Goal: Find specific fact: Find specific fact

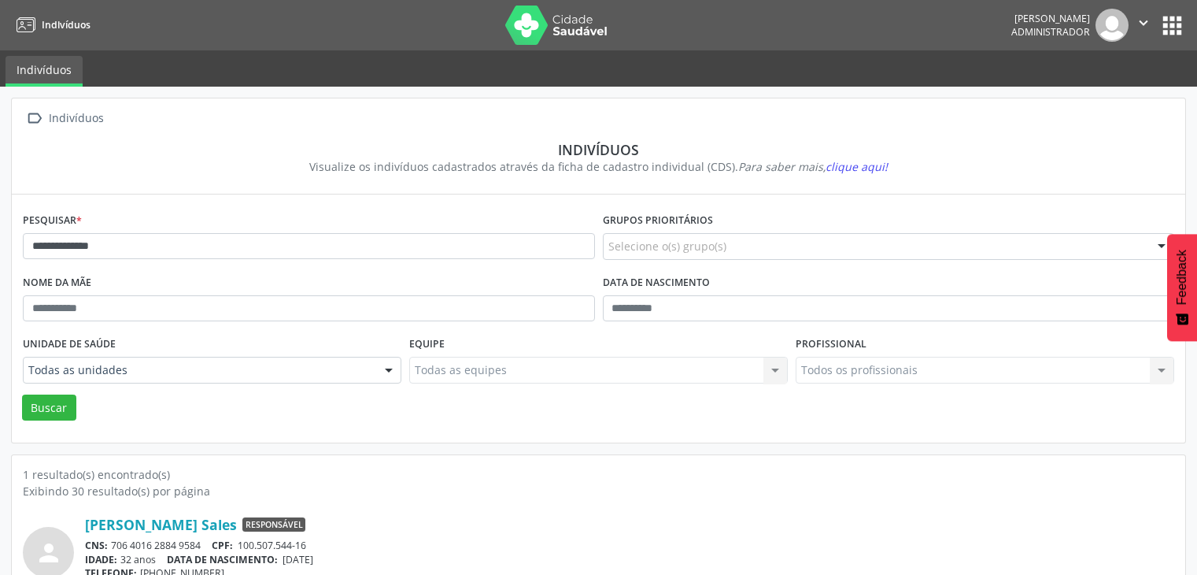
scroll to position [66, 0]
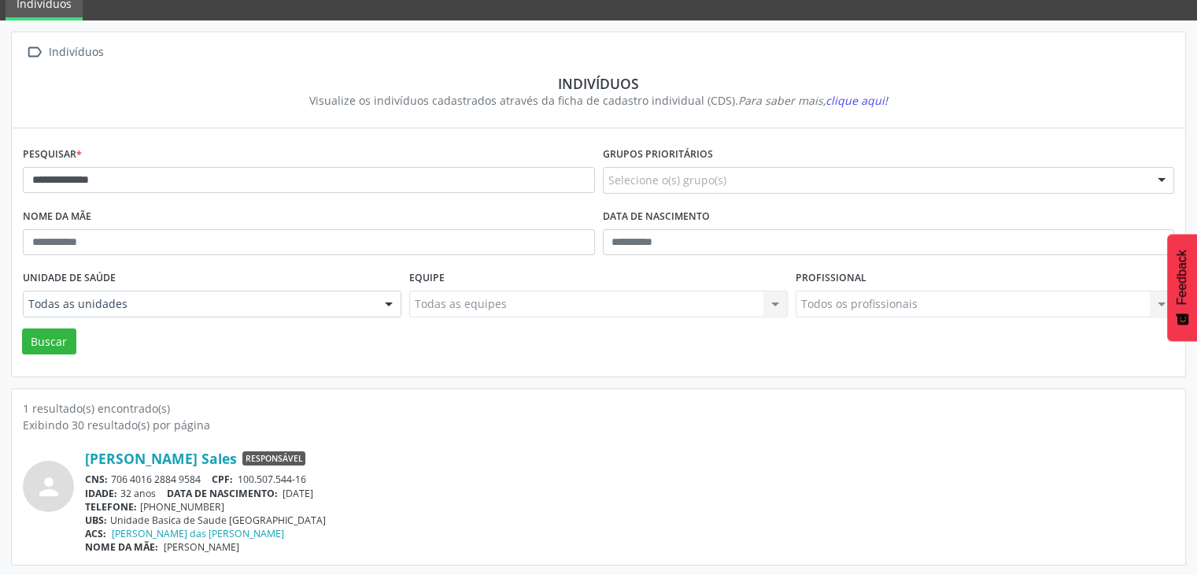
click at [178, 179] on input "**********" at bounding box center [309, 180] width 572 height 27
type input "*******"
click at [22, 328] on button "Buscar" at bounding box center [49, 341] width 54 height 27
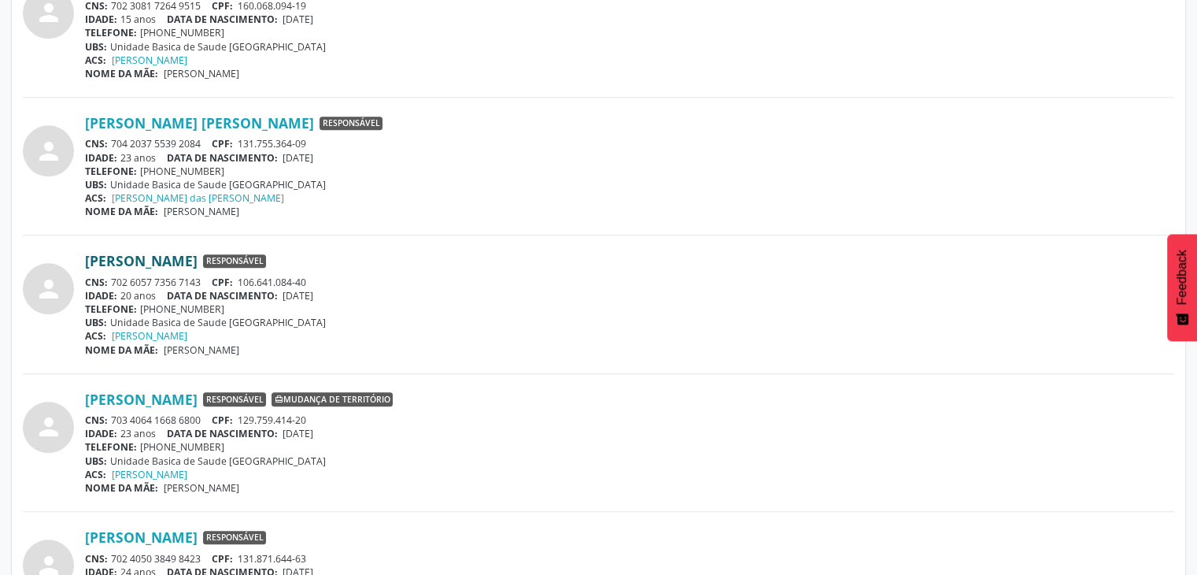
scroll to position [866, 0]
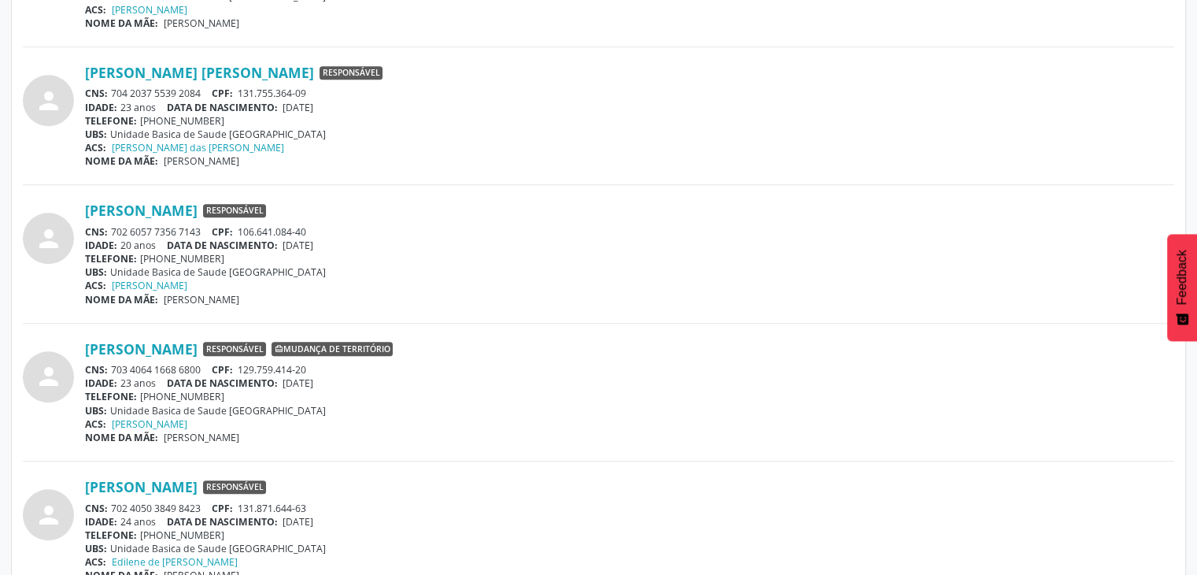
drag, startPoint x: 113, startPoint y: 227, endPoint x: 202, endPoint y: 224, distance: 89.8
click at [202, 225] on div "CNS: 702 6057 7356 7143 CPF: 106.641.084-40" at bounding box center [629, 231] width 1089 height 13
copy div "702 6057 7356 7143"
drag, startPoint x: 288, startPoint y: 243, endPoint x: 345, endPoint y: 244, distance: 56.7
click at [345, 244] on div "IDADE: 20 anos DATA DE NASCIMENTO: [DEMOGRAPHIC_DATA]" at bounding box center [629, 244] width 1089 height 13
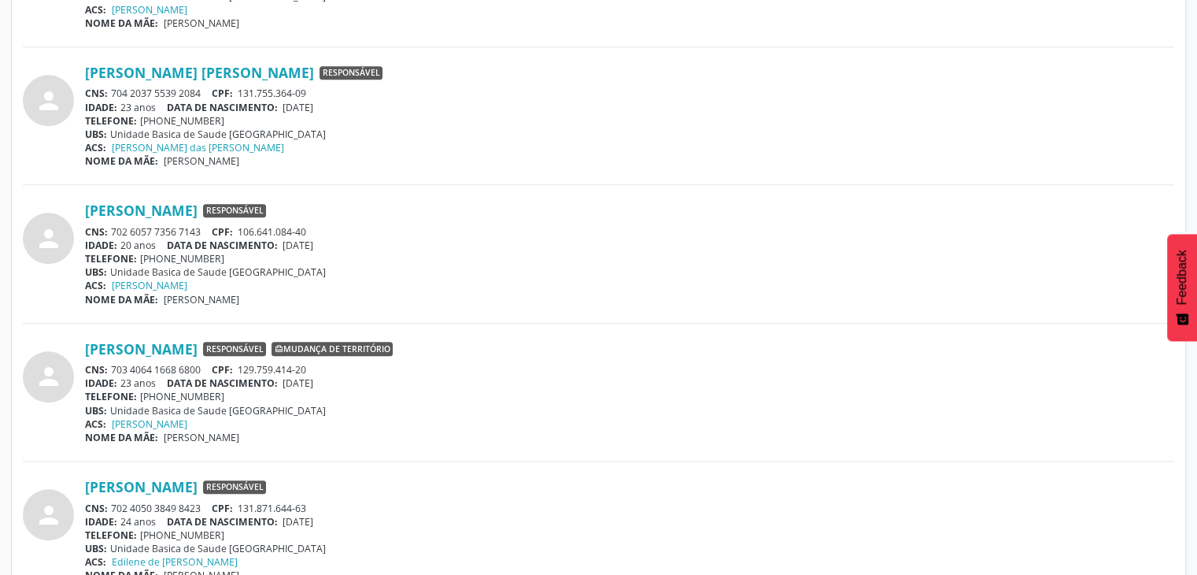
copy span "[DATE]"
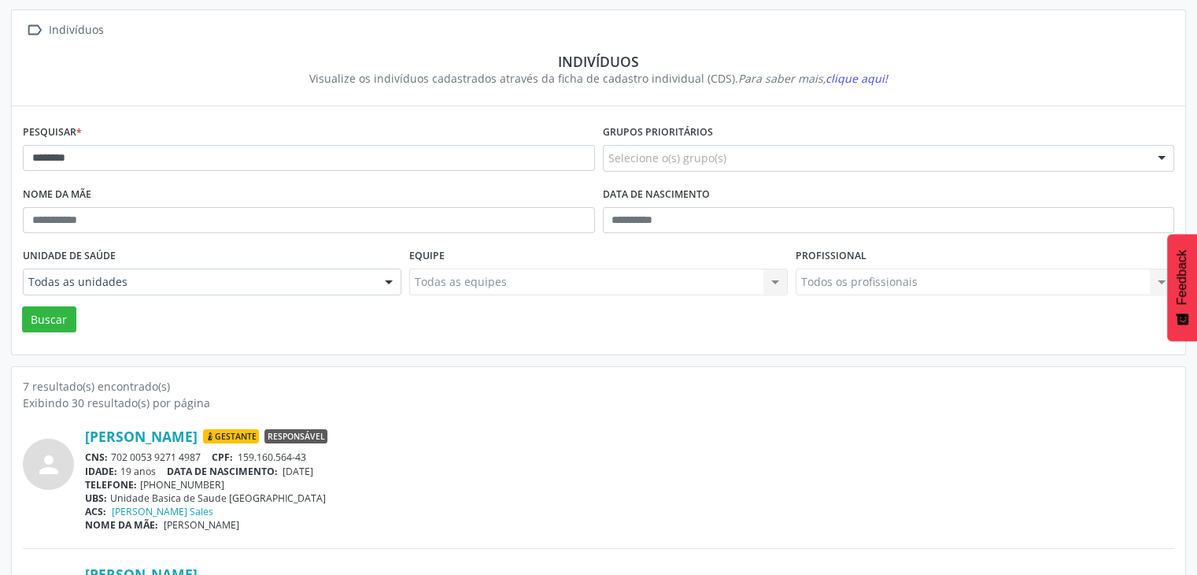
scroll to position [79, 0]
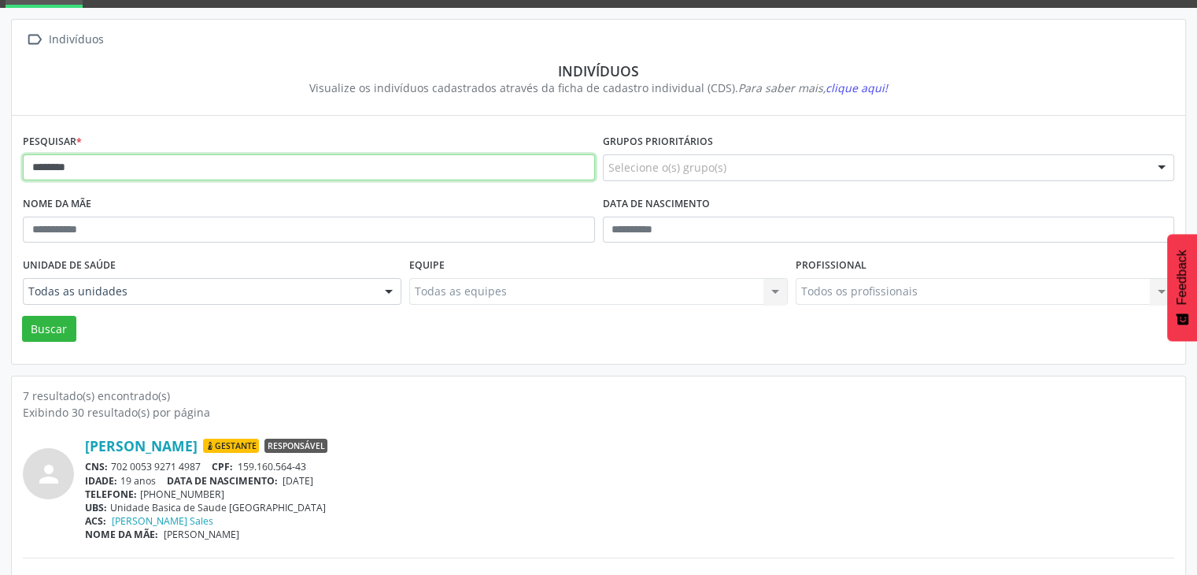
click at [227, 173] on input "*******" at bounding box center [309, 167] width 572 height 27
type input "**********"
click at [22, 316] on button "Buscar" at bounding box center [49, 329] width 54 height 27
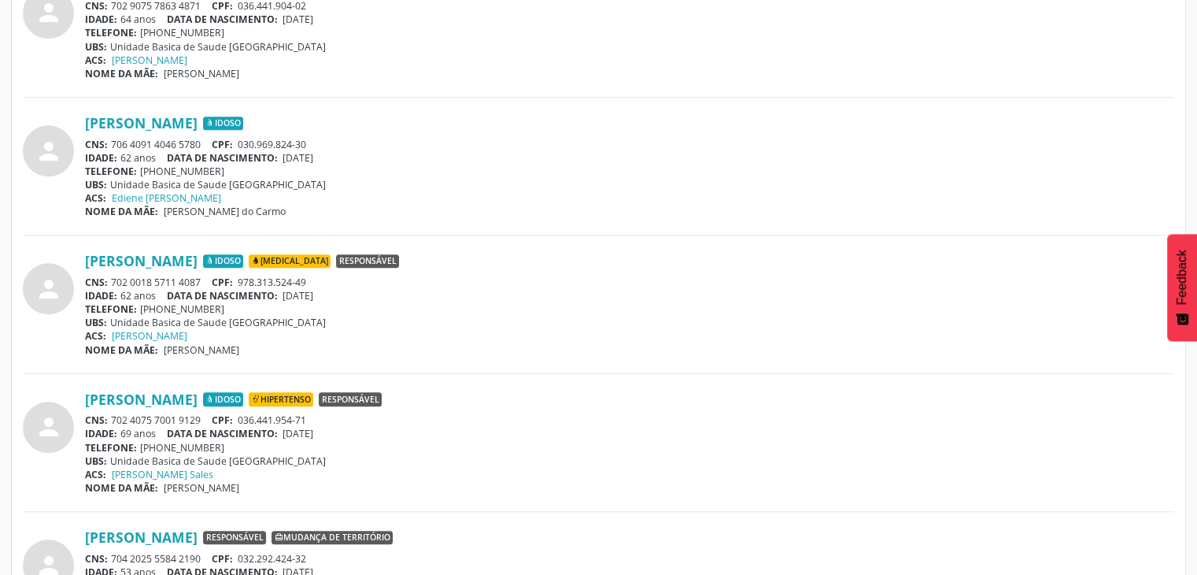
scroll to position [1259, 0]
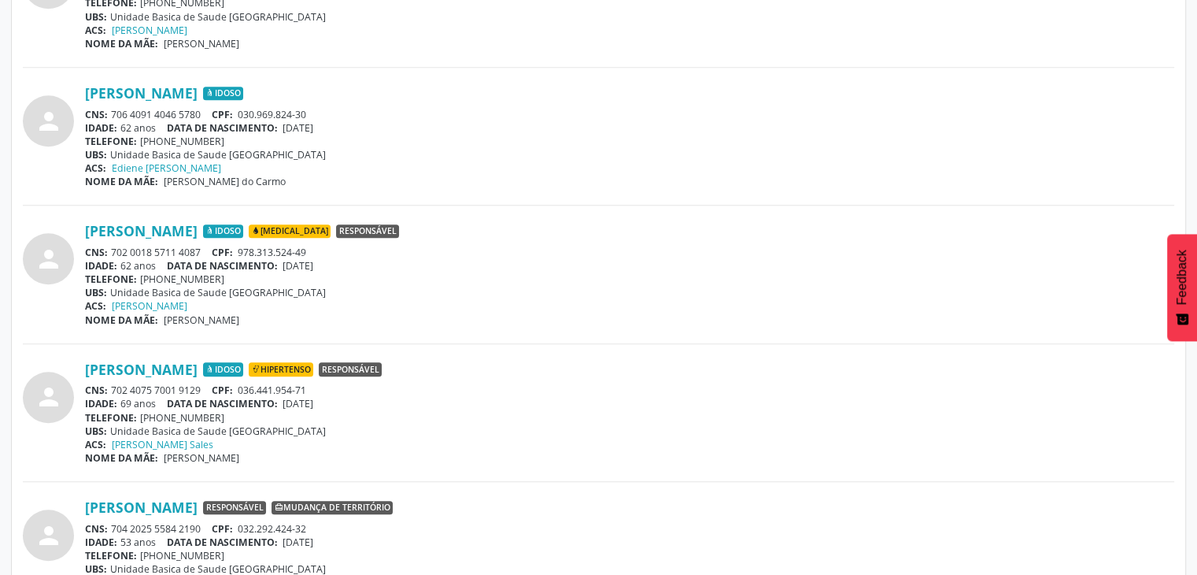
drag, startPoint x: 113, startPoint y: 246, endPoint x: 206, endPoint y: 253, distance: 93.2
click at [206, 253] on div "CNS: 702 0018 5711 4087 CPF: 978.313.524-49" at bounding box center [629, 252] width 1089 height 13
copy div "702 0018 5711 4087"
drag, startPoint x: 288, startPoint y: 265, endPoint x: 344, endPoint y: 264, distance: 55.9
click at [344, 264] on div "IDADE: 62 anos DATA DE NASCIMENTO: [DEMOGRAPHIC_DATA]" at bounding box center [629, 265] width 1089 height 13
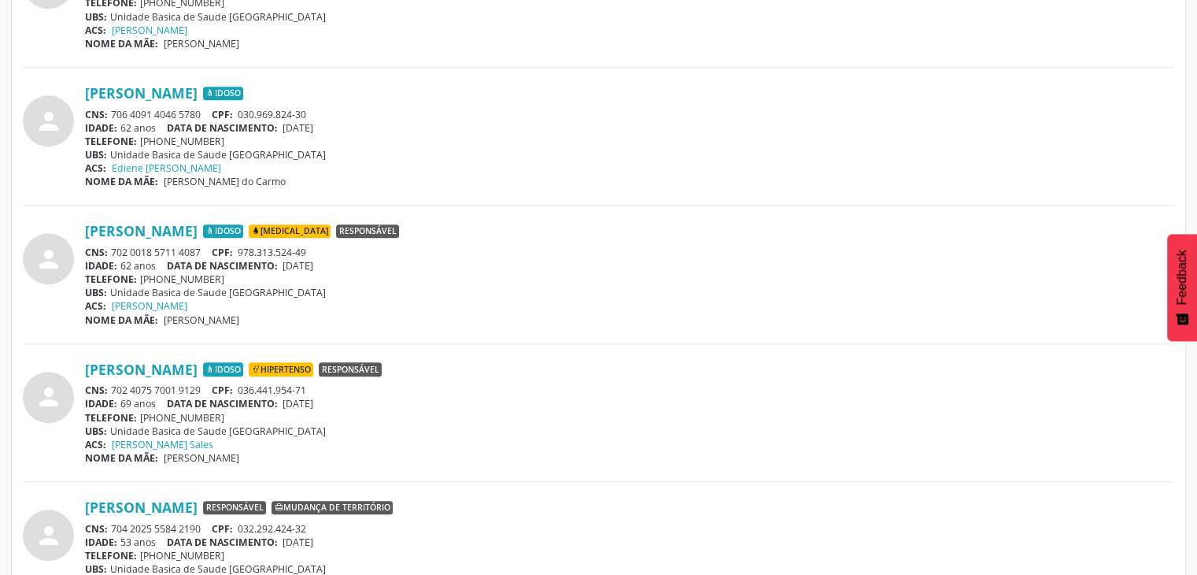
copy span "[DATE]"
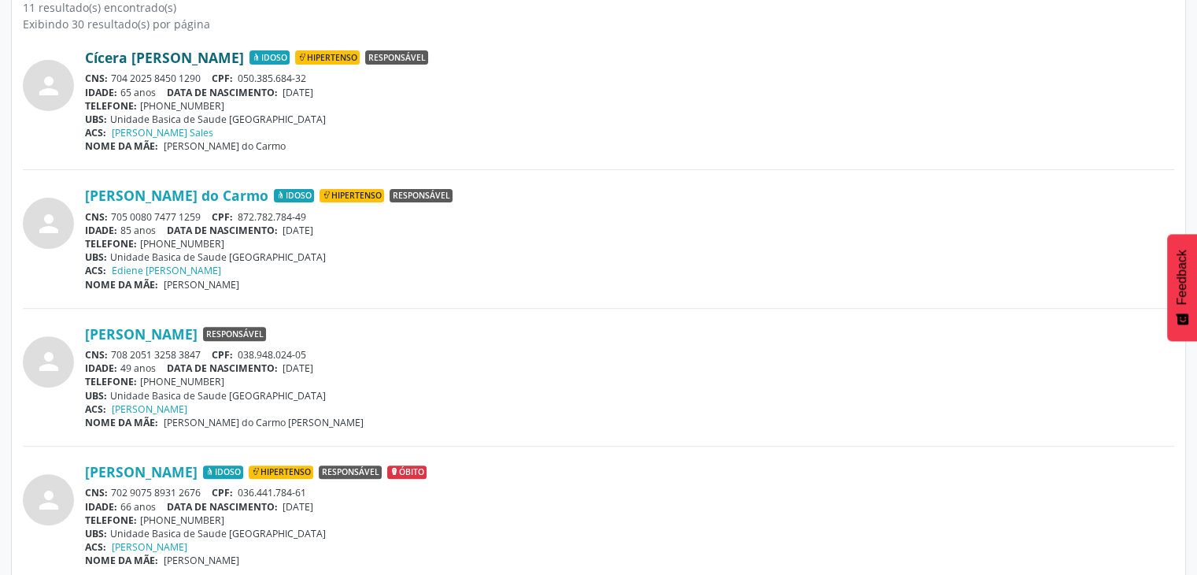
scroll to position [0, 0]
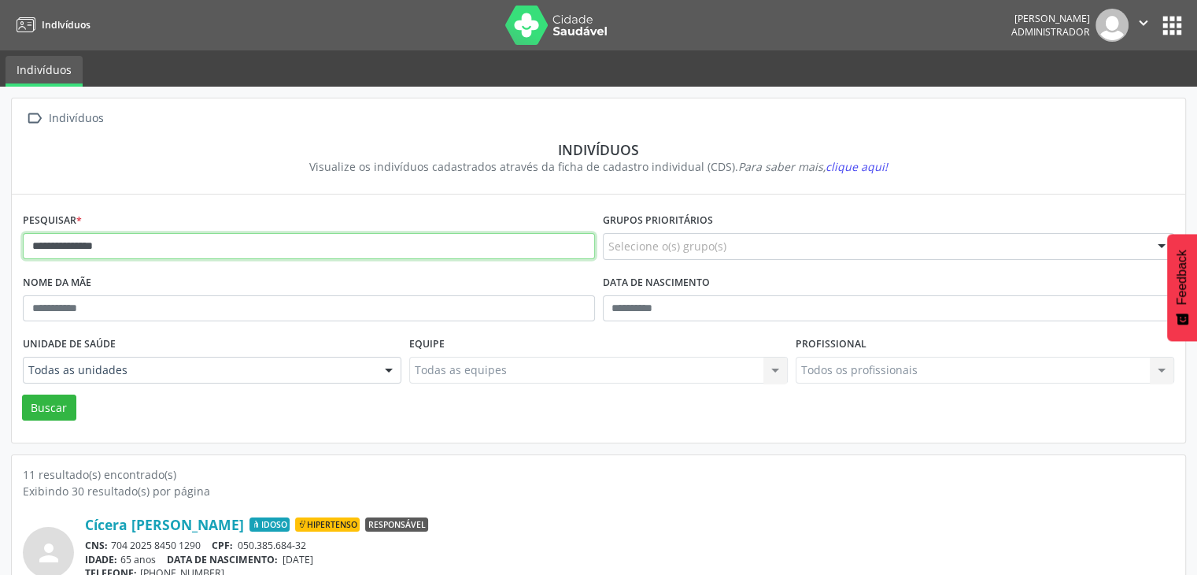
click at [151, 245] on input "**********" at bounding box center [309, 246] width 572 height 27
type input "**********"
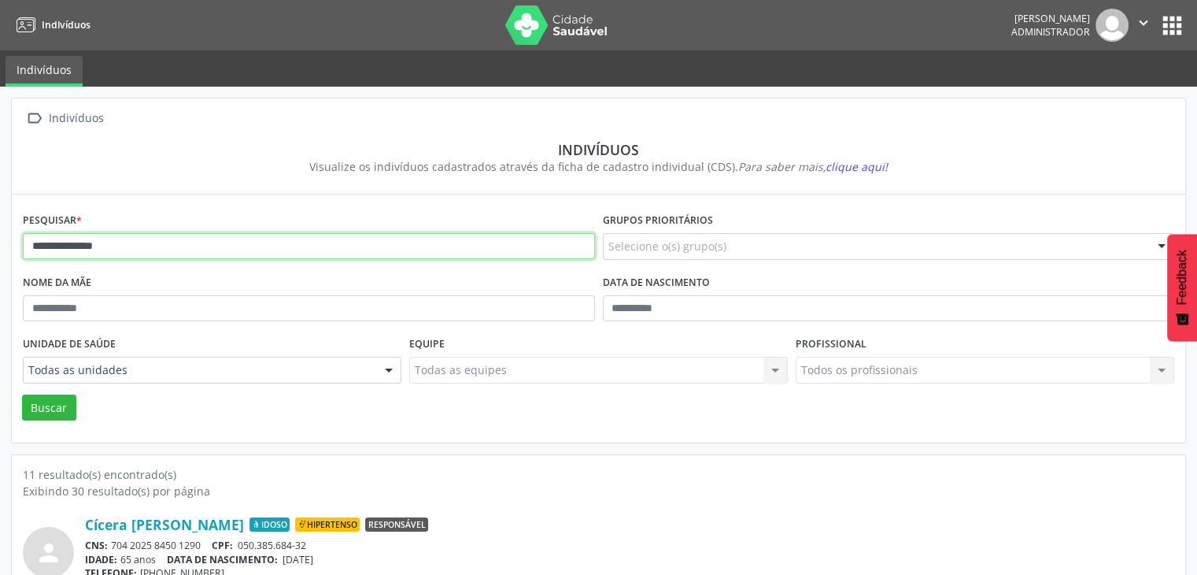
click at [22, 394] on button "Buscar" at bounding box center [49, 407] width 54 height 27
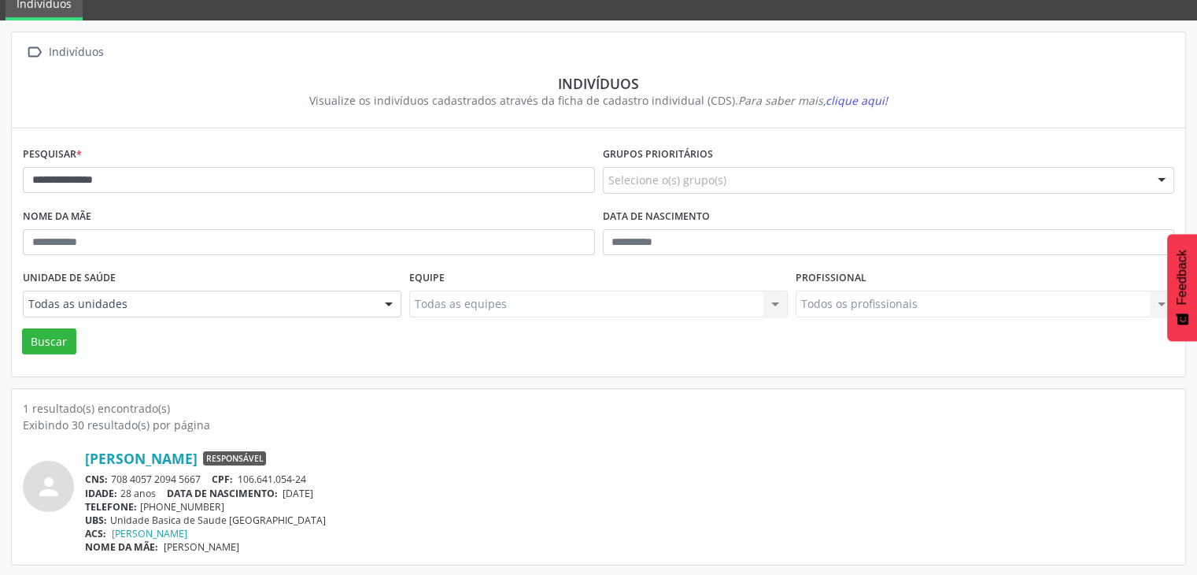
scroll to position [66, 0]
drag, startPoint x: 112, startPoint y: 478, endPoint x: 203, endPoint y: 472, distance: 91.5
click at [203, 472] on div "CNS: 708 4057 2094 5667 CPF: 106.641.054-24" at bounding box center [629, 478] width 1089 height 13
copy div "708 4057 2094 5667"
drag, startPoint x: 287, startPoint y: 494, endPoint x: 336, endPoint y: 488, distance: 50.0
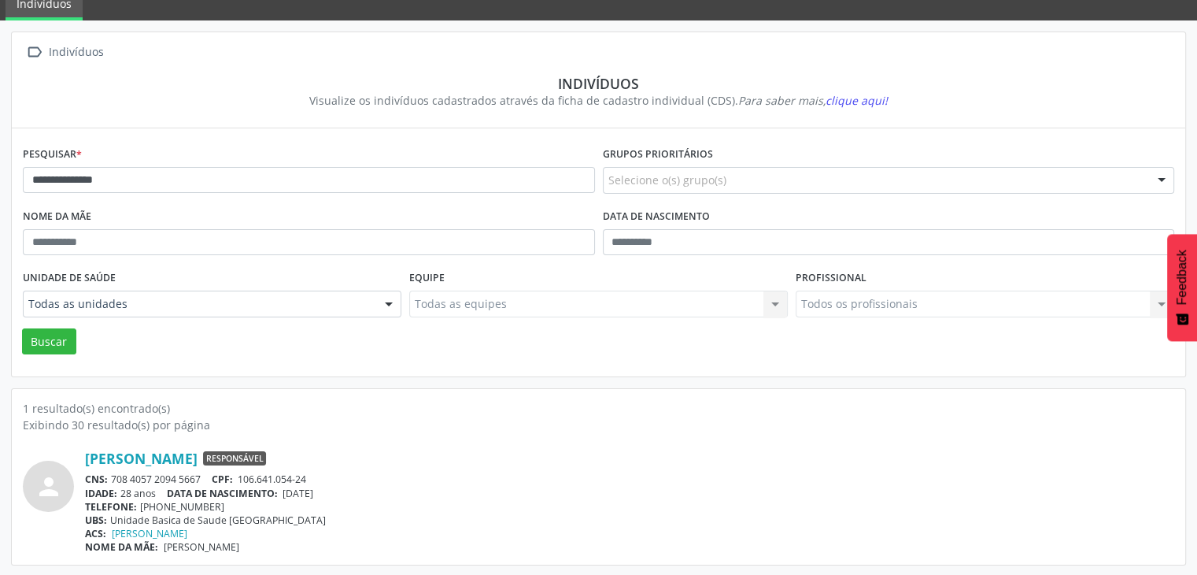
click at [336, 488] on div "IDADE: 28 anos DATA DE NASCIMENTO: [DEMOGRAPHIC_DATA]" at bounding box center [629, 492] width 1089 height 13
copy span "[DATE]"
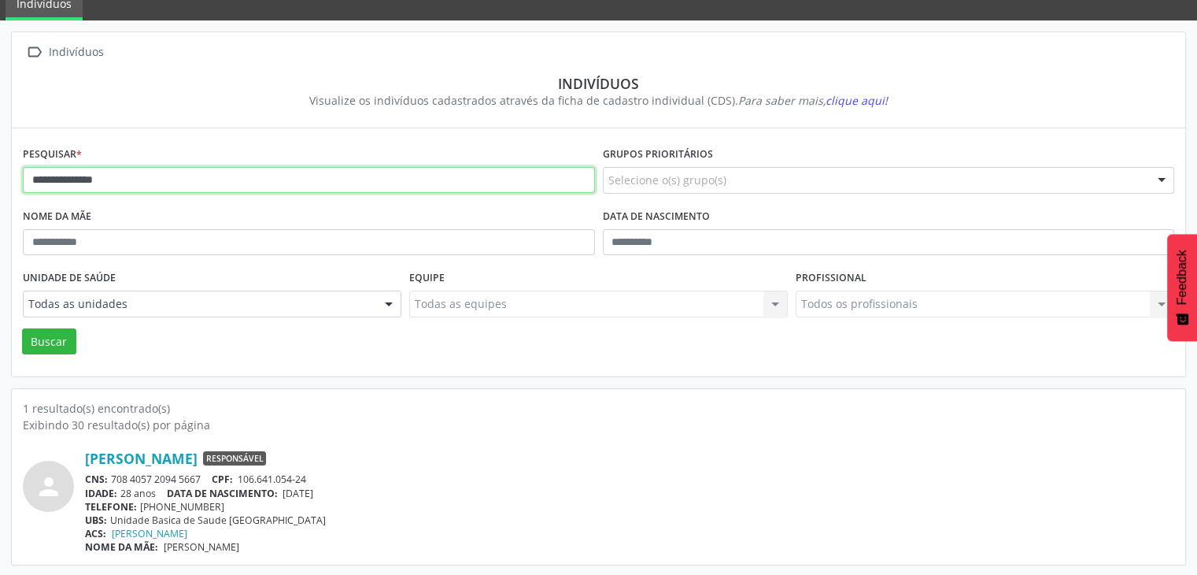
click at [152, 167] on input "**********" at bounding box center [309, 180] width 572 height 27
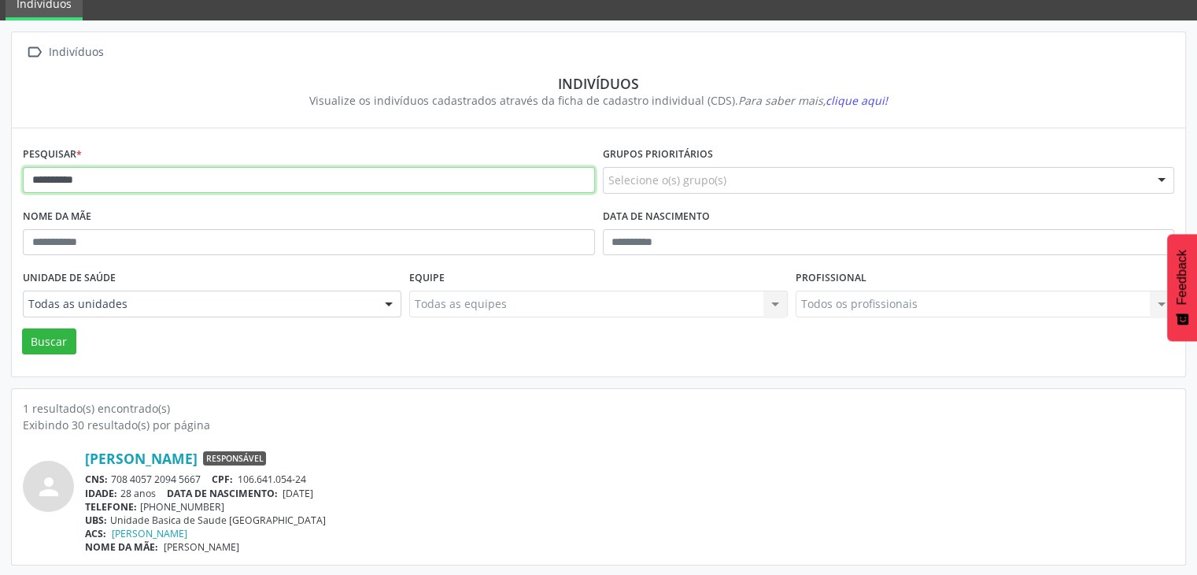
type input "*********"
click at [22, 328] on button "Buscar" at bounding box center [49, 341] width 54 height 27
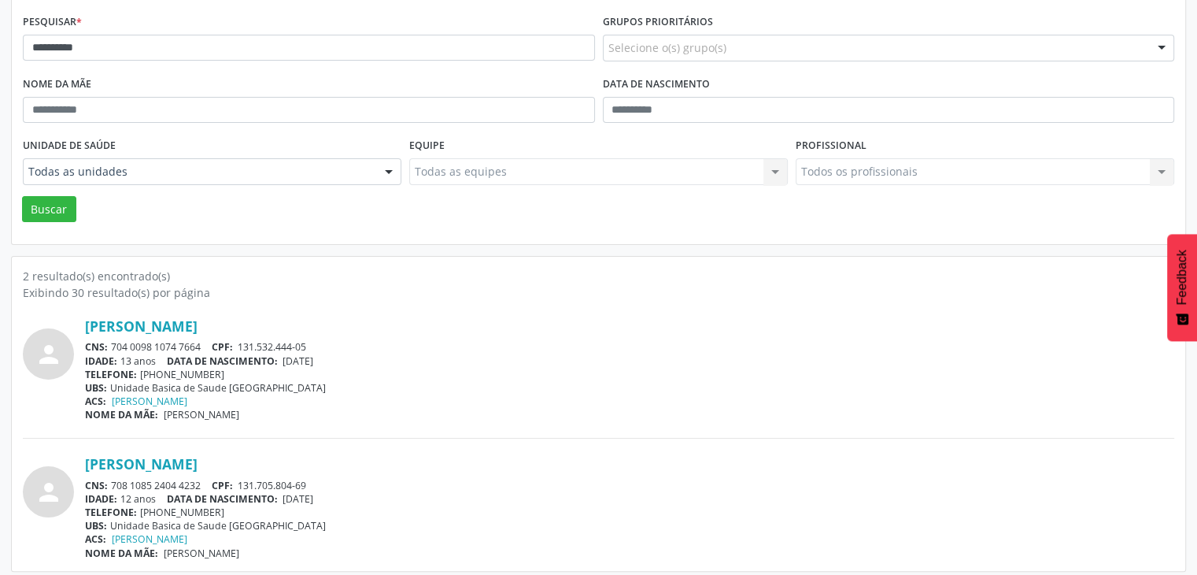
scroll to position [205, 0]
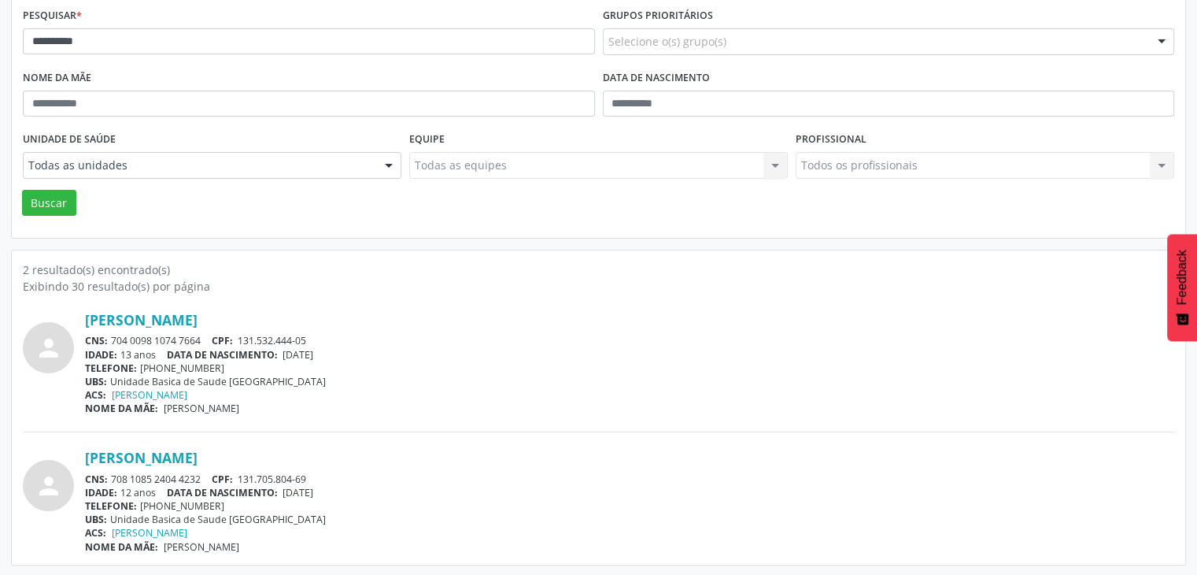
drag, startPoint x: 110, startPoint y: 337, endPoint x: 211, endPoint y: 333, distance: 100.8
click at [211, 334] on div "CNS: 704 0098 1074 7664 CPF: 131.532.444-05" at bounding box center [629, 340] width 1089 height 13
copy div "704 0098 1074 7664"
drag, startPoint x: 287, startPoint y: 353, endPoint x: 338, endPoint y: 348, distance: 51.5
click at [338, 348] on div "IDADE: 13 anos DATA DE NASCIMENTO: [DEMOGRAPHIC_DATA]" at bounding box center [629, 354] width 1089 height 13
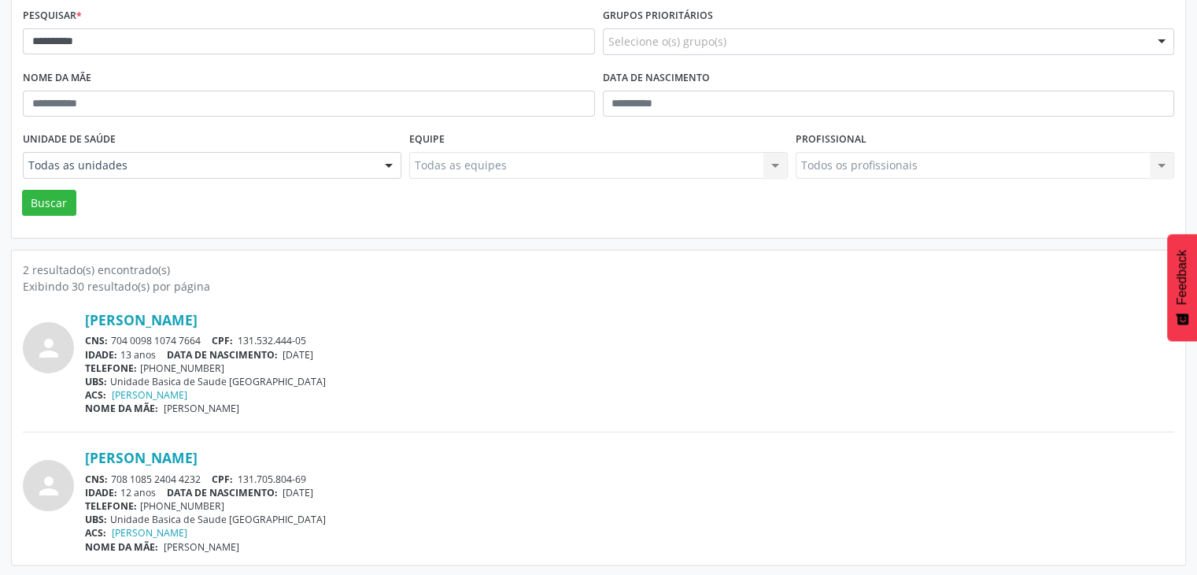
copy span "[DATE]"
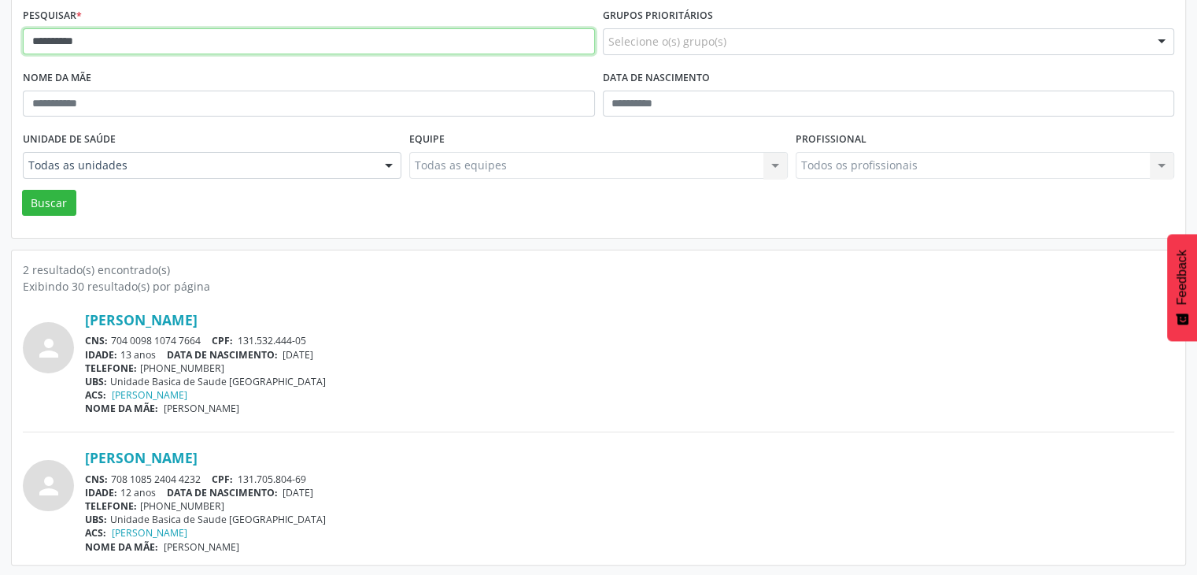
click at [186, 50] on input "*********" at bounding box center [309, 41] width 572 height 27
type input "**********"
click at [22, 190] on button "Buscar" at bounding box center [49, 203] width 54 height 27
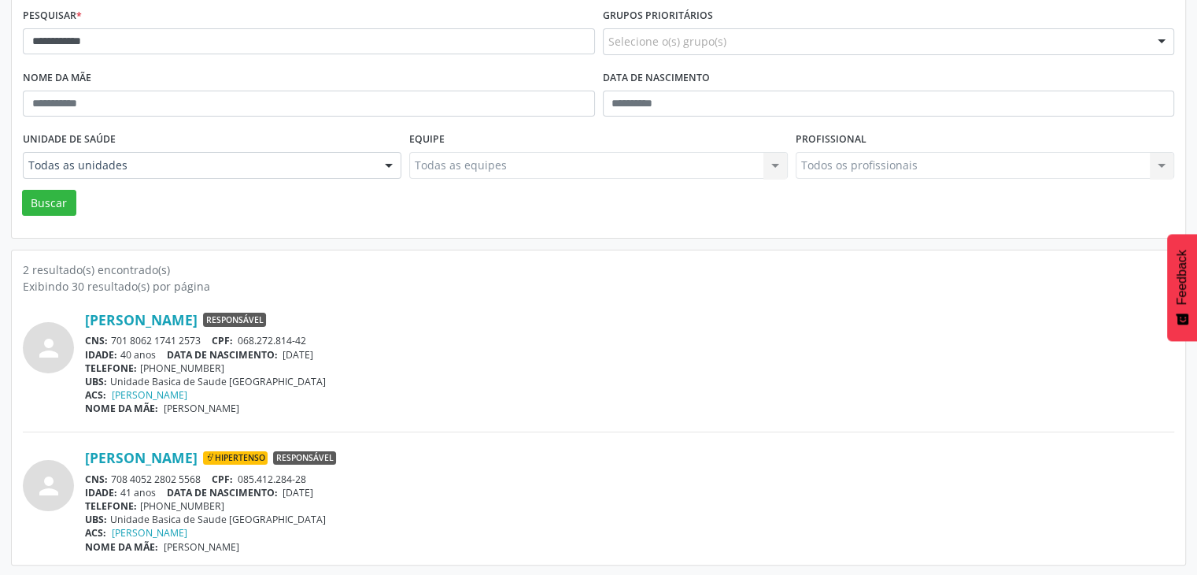
drag, startPoint x: 113, startPoint y: 479, endPoint x: 201, endPoint y: 474, distance: 88.3
click at [201, 474] on div "CNS: 708 4052 2802 5568 CPF: 085.412.284-28" at bounding box center [629, 478] width 1089 height 13
copy div "708 4052 2802 5568"
drag, startPoint x: 287, startPoint y: 495, endPoint x: 336, endPoint y: 486, distance: 50.5
click at [313, 486] on span "[DATE]" at bounding box center [298, 492] width 31 height 13
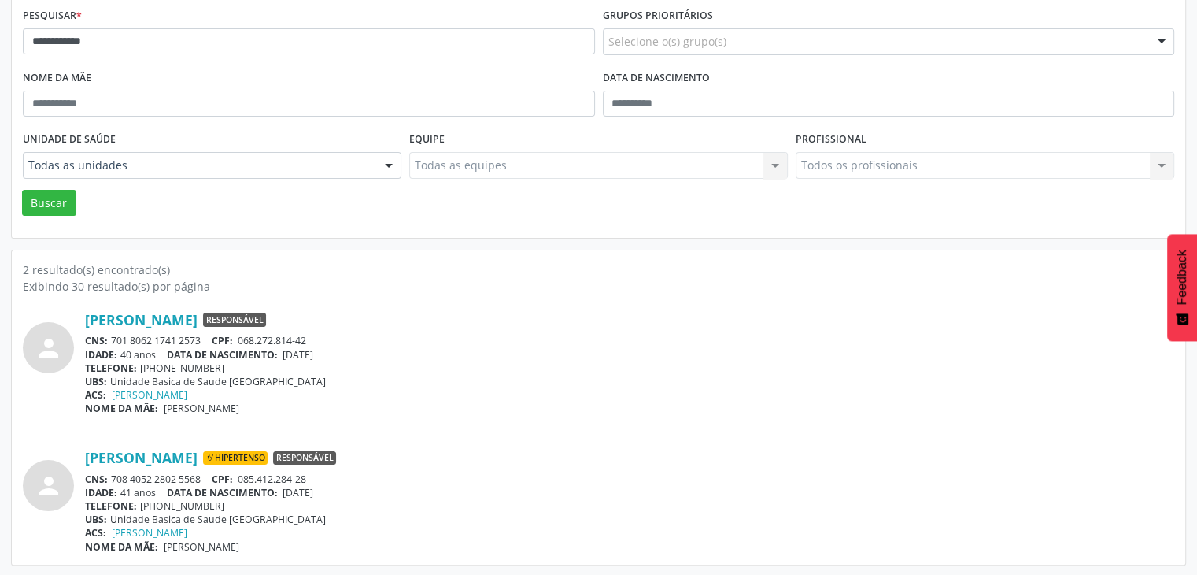
copy span "[DATE]"
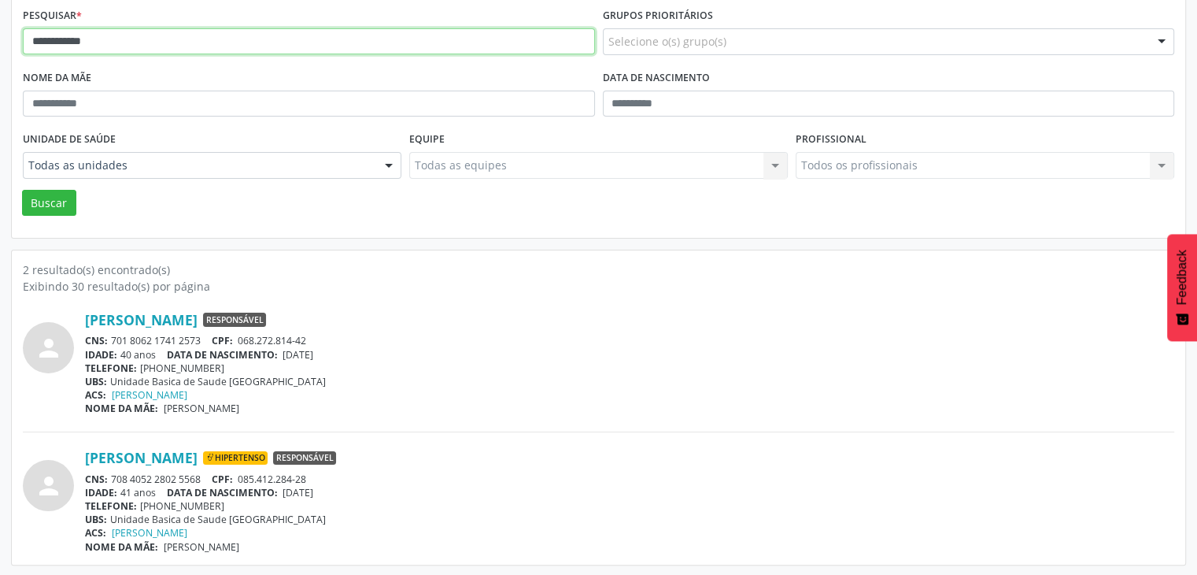
click at [164, 48] on input "**********" at bounding box center [309, 41] width 572 height 27
click at [22, 190] on button "Buscar" at bounding box center [49, 203] width 54 height 27
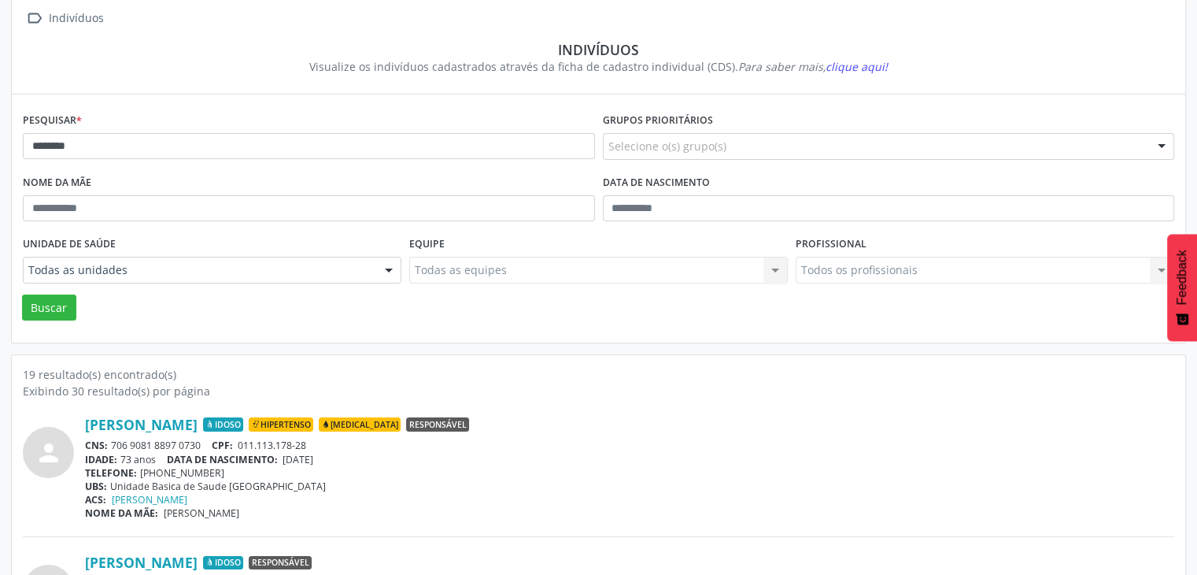
scroll to position [0, 0]
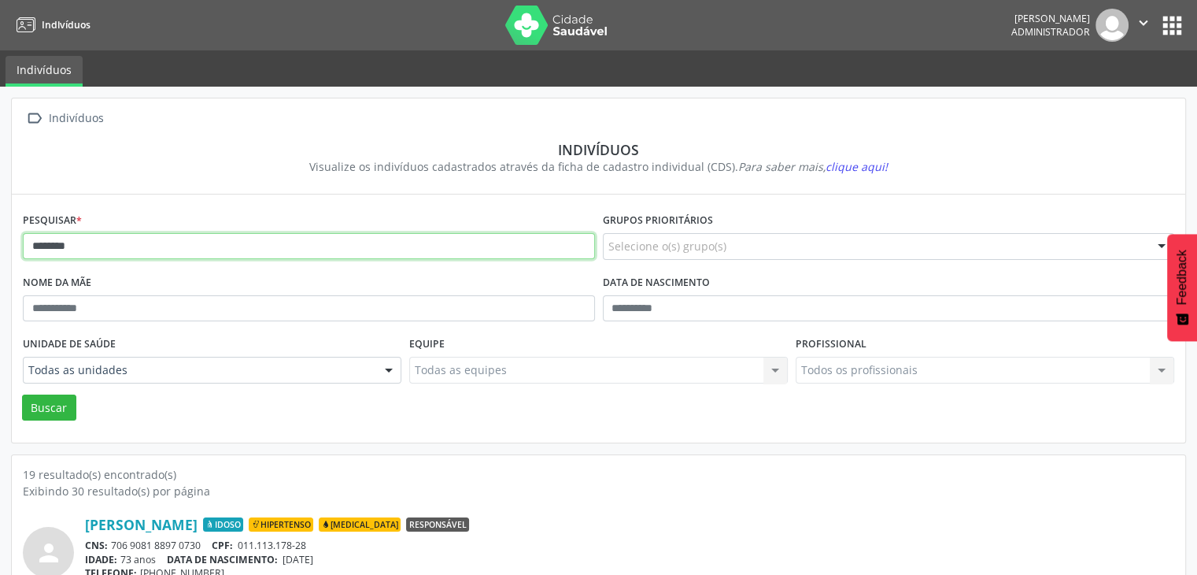
click at [140, 250] on input "*******" at bounding box center [309, 246] width 572 height 27
type input "**********"
click at [22, 394] on button "Buscar" at bounding box center [49, 407] width 54 height 27
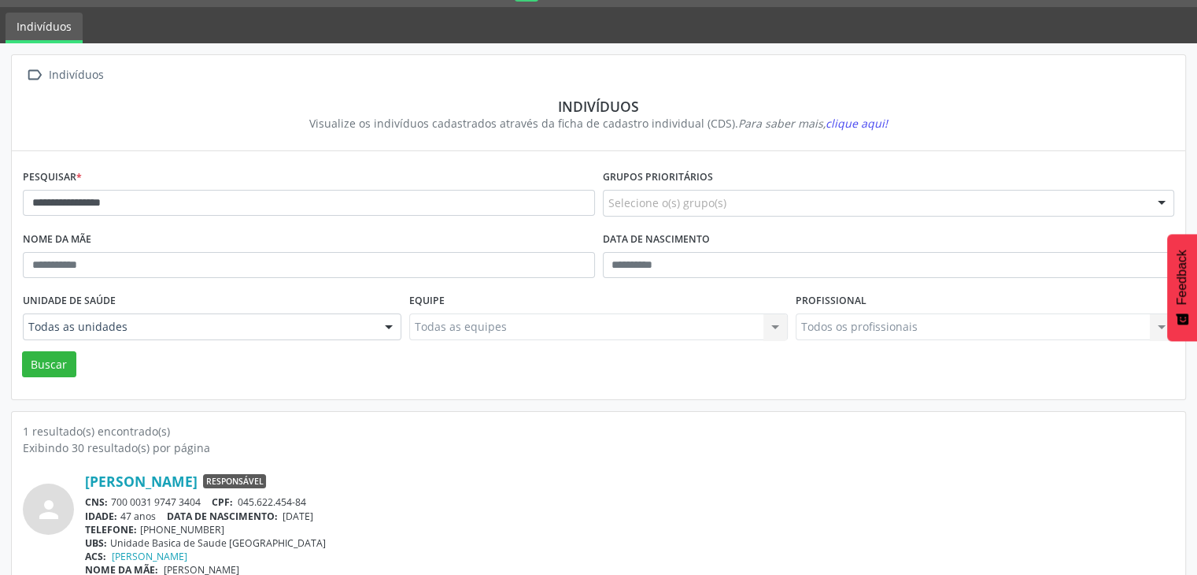
scroll to position [66, 0]
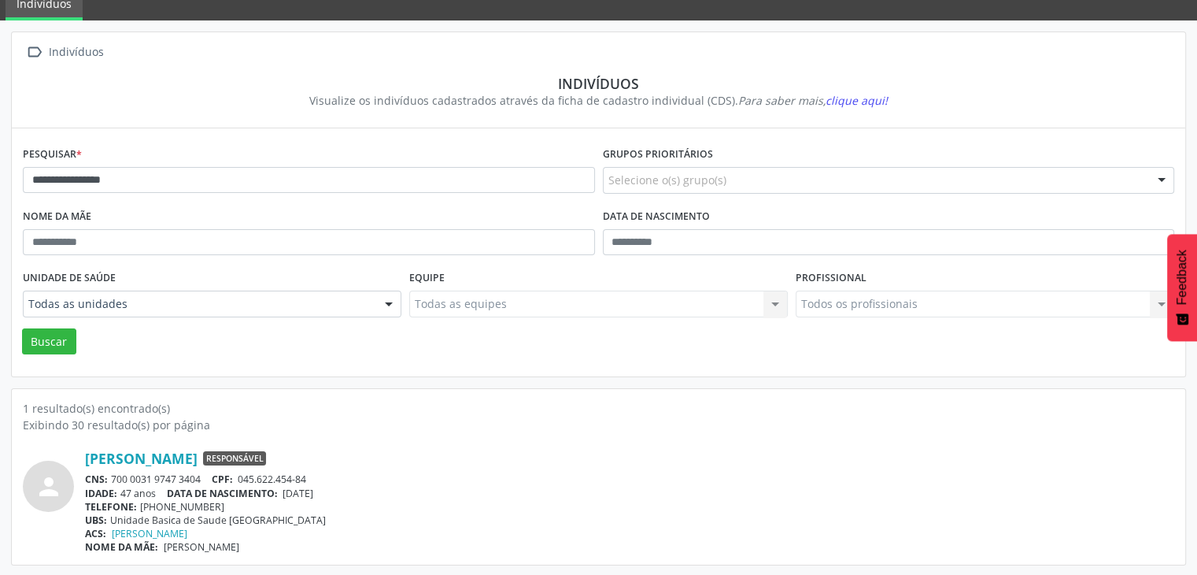
drag, startPoint x: 111, startPoint y: 475, endPoint x: 200, endPoint y: 476, distance: 89.0
click at [200, 476] on div "CNS: 700 0031 9747 3404 CPF: 045.622.454-84" at bounding box center [629, 478] width 1089 height 13
drag, startPoint x: 290, startPoint y: 490, endPoint x: 332, endPoint y: 489, distance: 42.5
click at [313, 489] on span "[DATE]" at bounding box center [298, 492] width 31 height 13
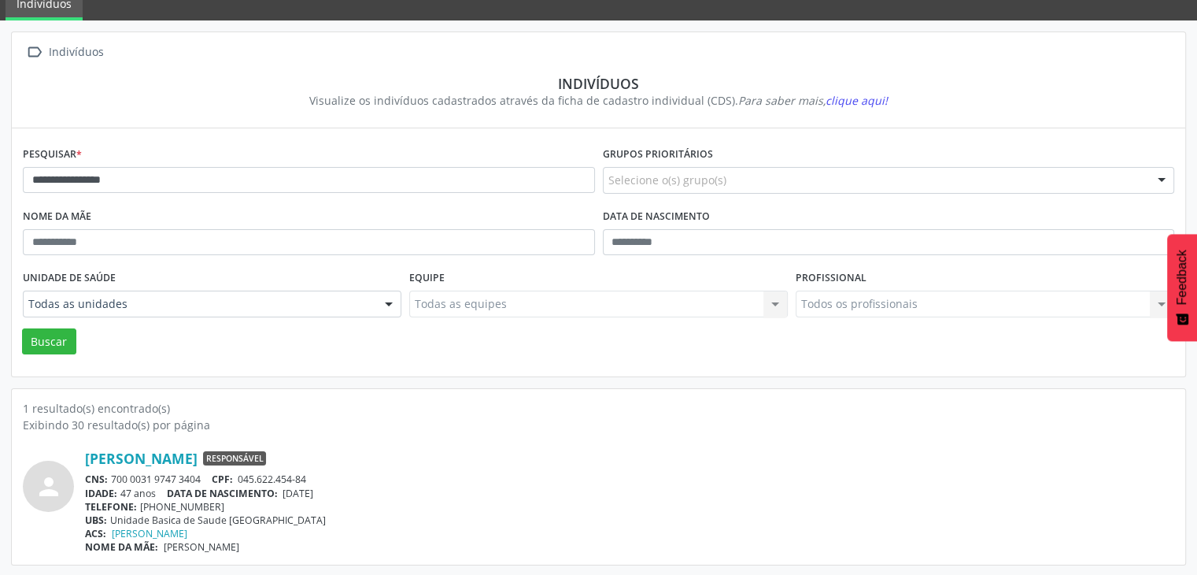
click at [406, 508] on div "TELEFONE: [PHONE_NUMBER]" at bounding box center [629, 506] width 1089 height 13
drag, startPoint x: 287, startPoint y: 492, endPoint x: 346, endPoint y: 486, distance: 59.4
click at [346, 486] on div "IDADE: 47 anos DATA DE NASCIMENTO: [DEMOGRAPHIC_DATA]" at bounding box center [629, 492] width 1089 height 13
